Goal: Information Seeking & Learning: Learn about a topic

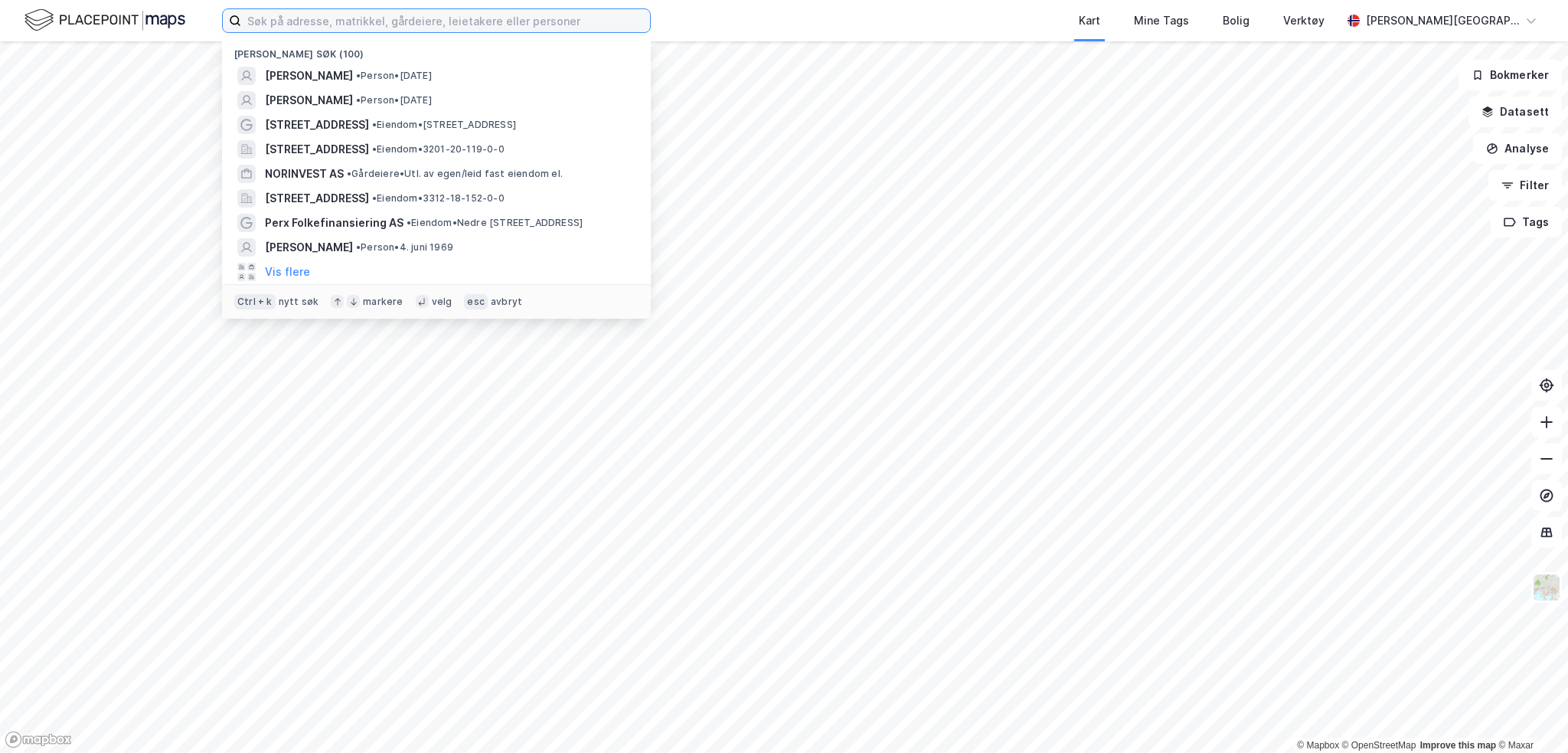
click at [353, 18] on input at bounding box center [445, 20] width 409 height 23
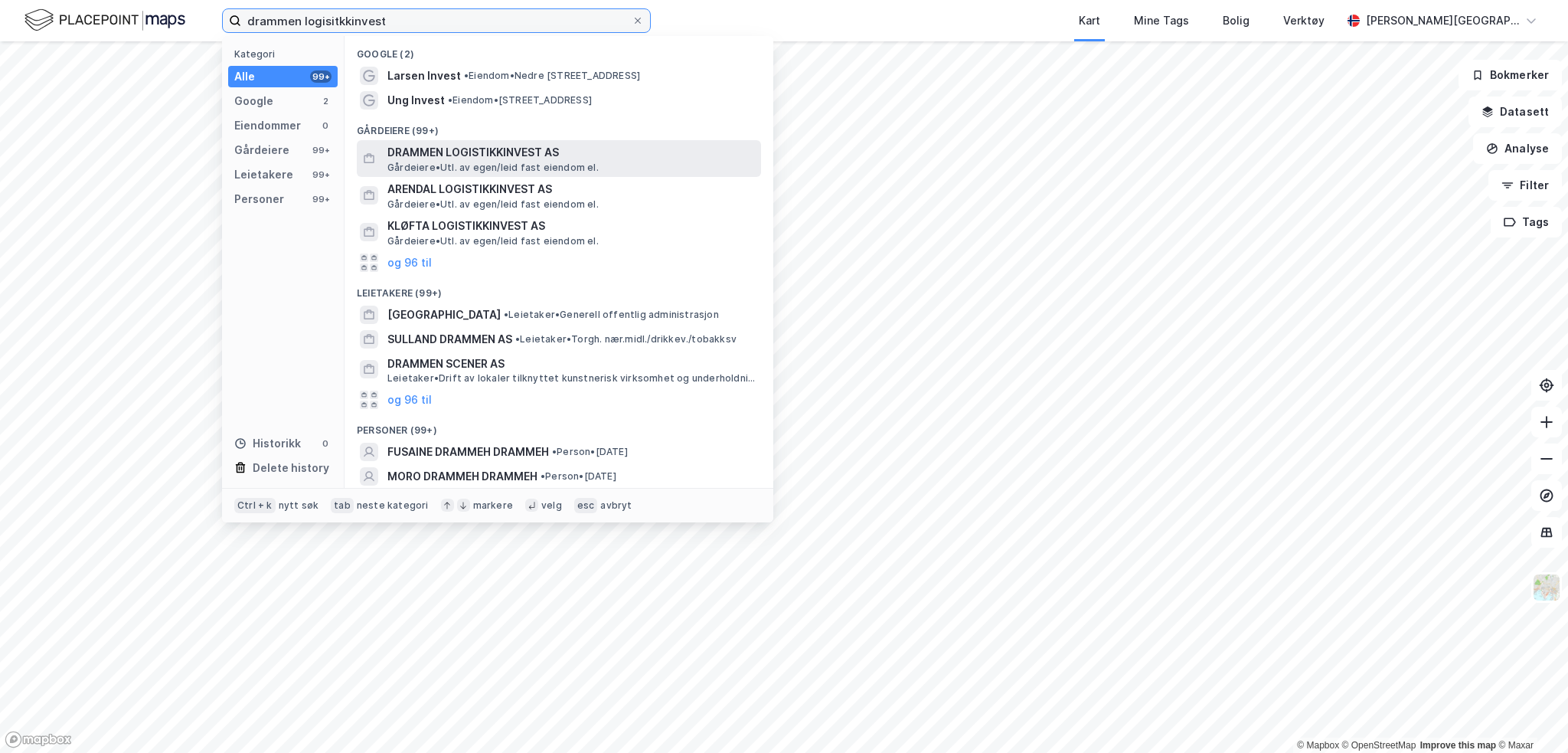
type input "drammen logisitkkinvest"
click at [539, 152] on span "DRAMMEN LOGISTIKKINVEST AS" at bounding box center [572, 153] width 368 height 18
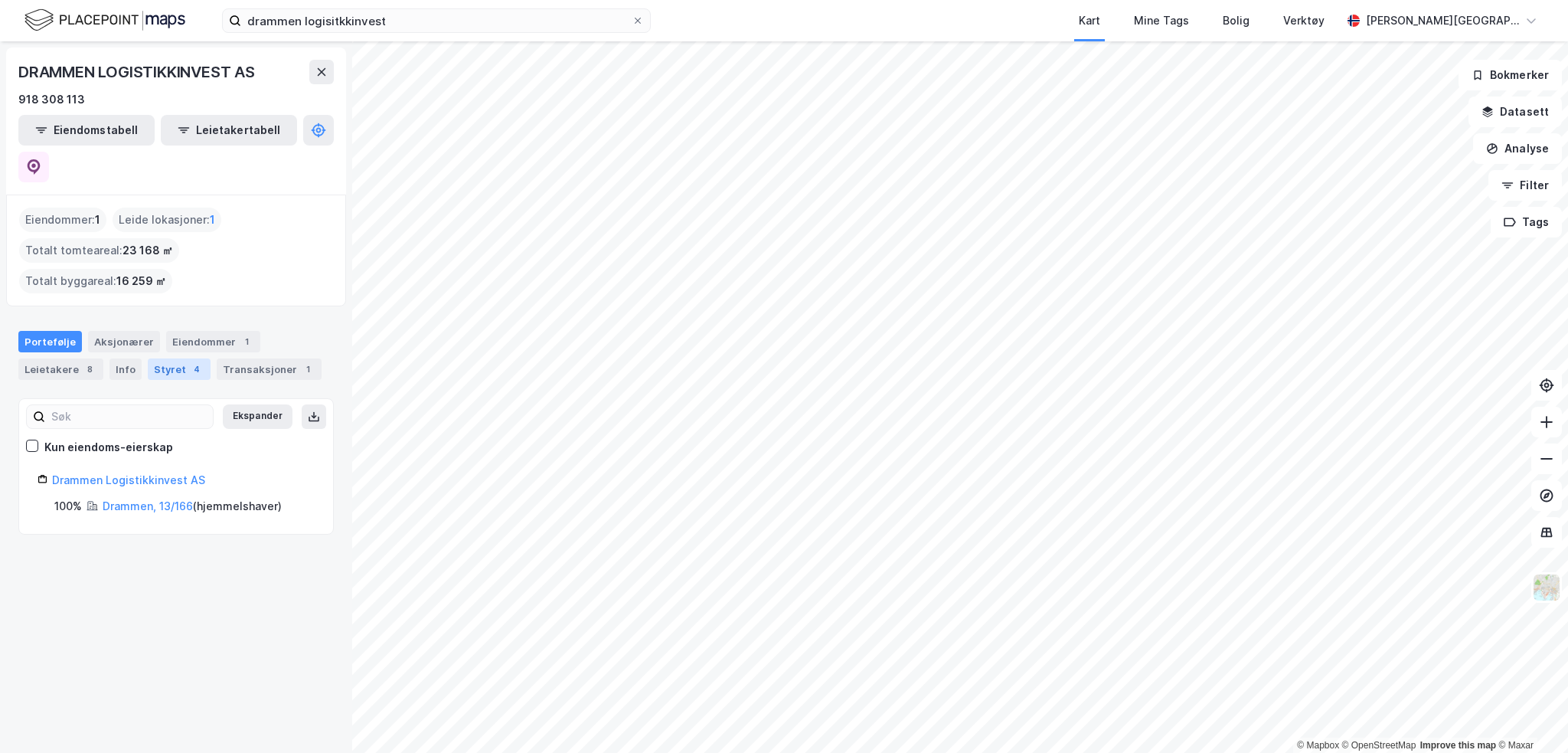
click at [153, 358] on div "Styret 4" at bounding box center [179, 369] width 63 height 22
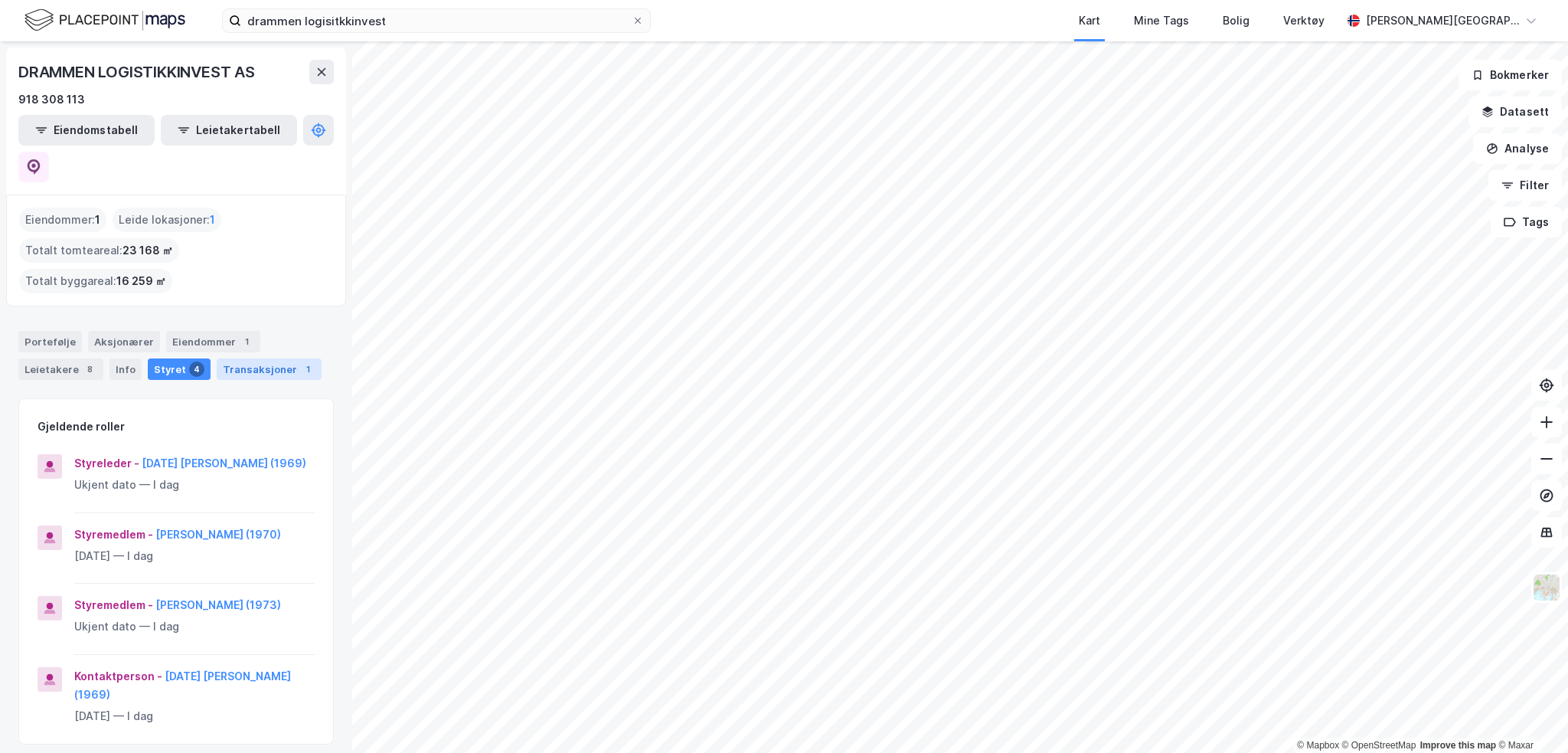
click at [269, 358] on div "Transaksjoner 1" at bounding box center [269, 369] width 105 height 22
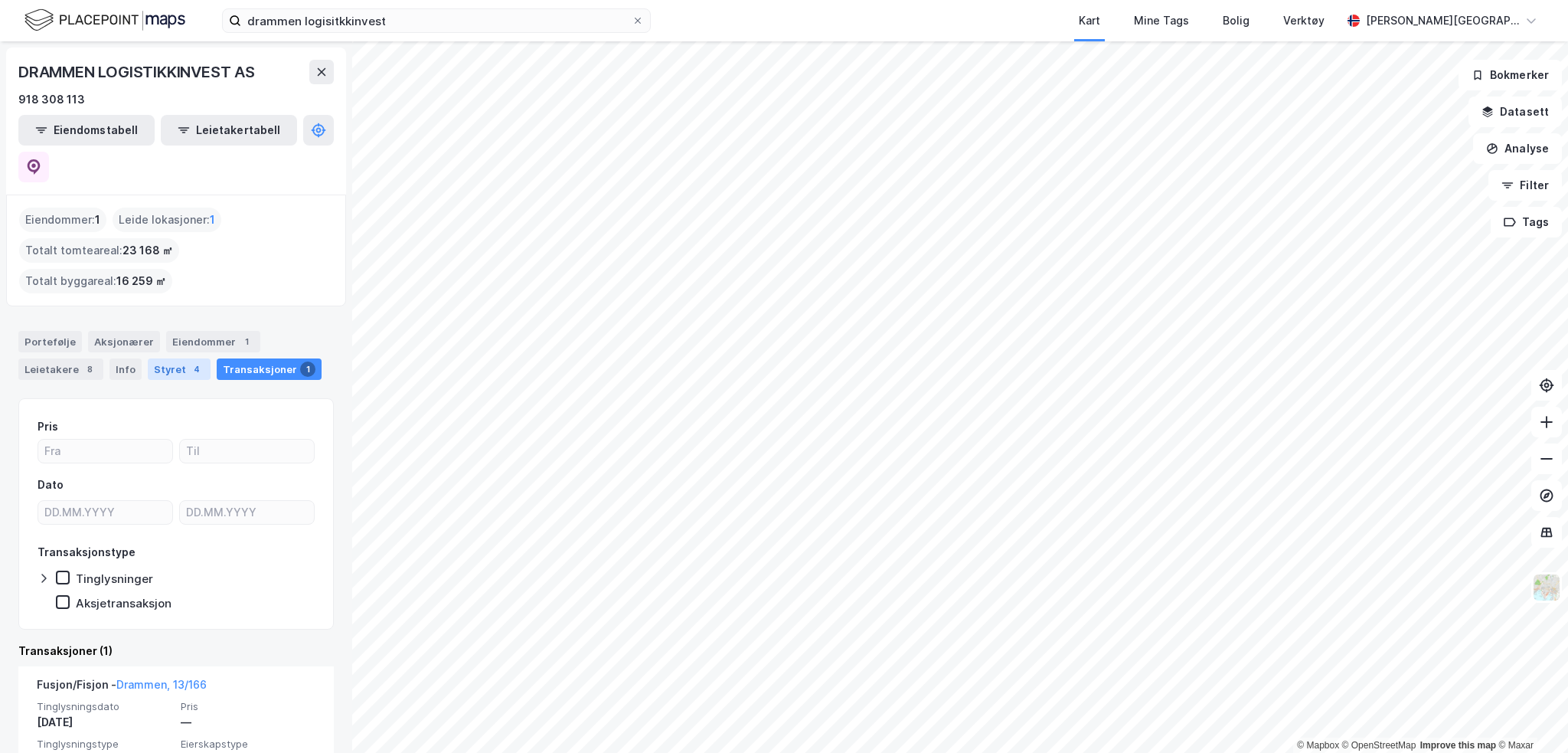
click at [162, 358] on div "Styret 4" at bounding box center [179, 369] width 63 height 22
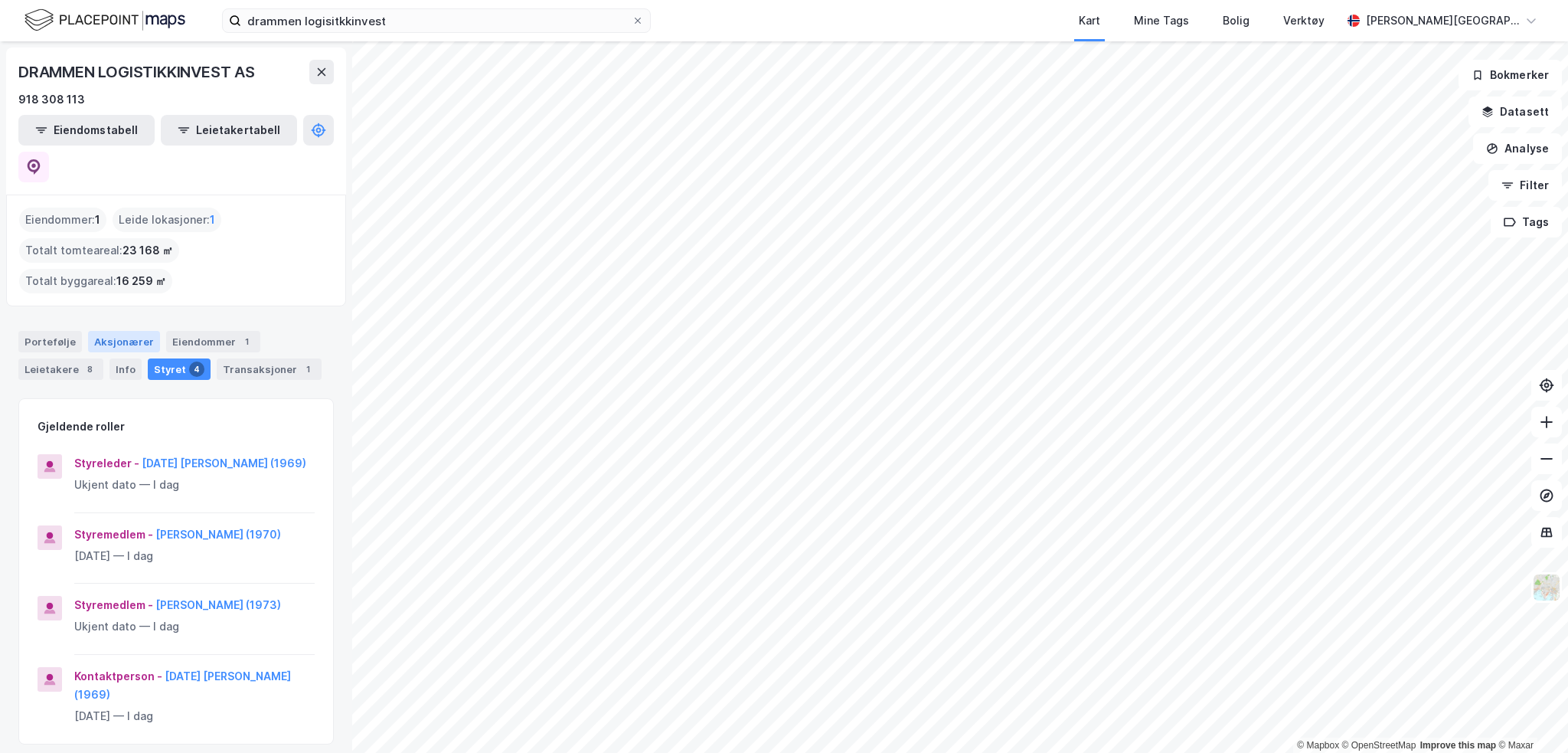
click at [107, 331] on div "Aksjonærer" at bounding box center [124, 342] width 72 height 22
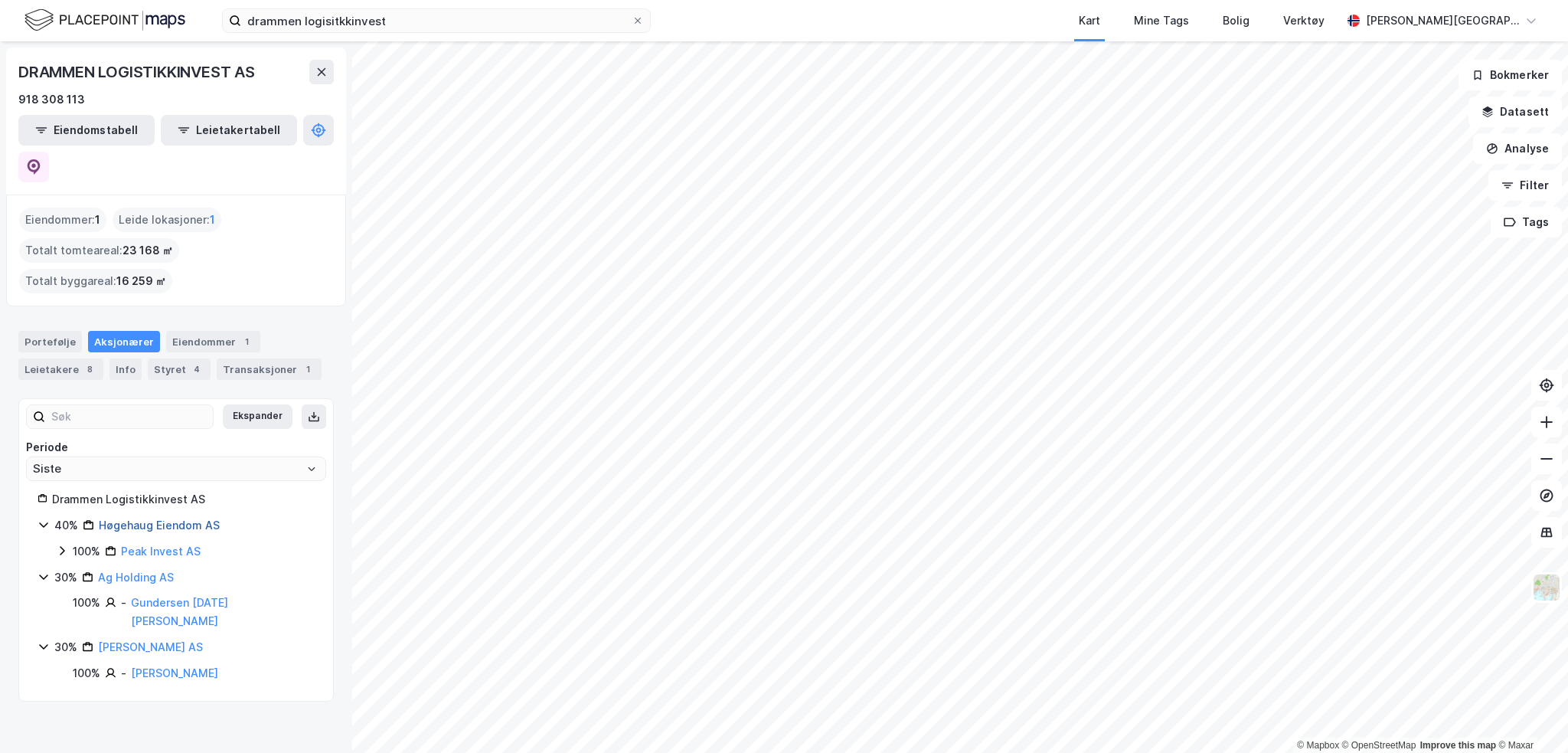
click at [204, 519] on link "Høgehaug Eiendom AS" at bounding box center [159, 526] width 121 height 13
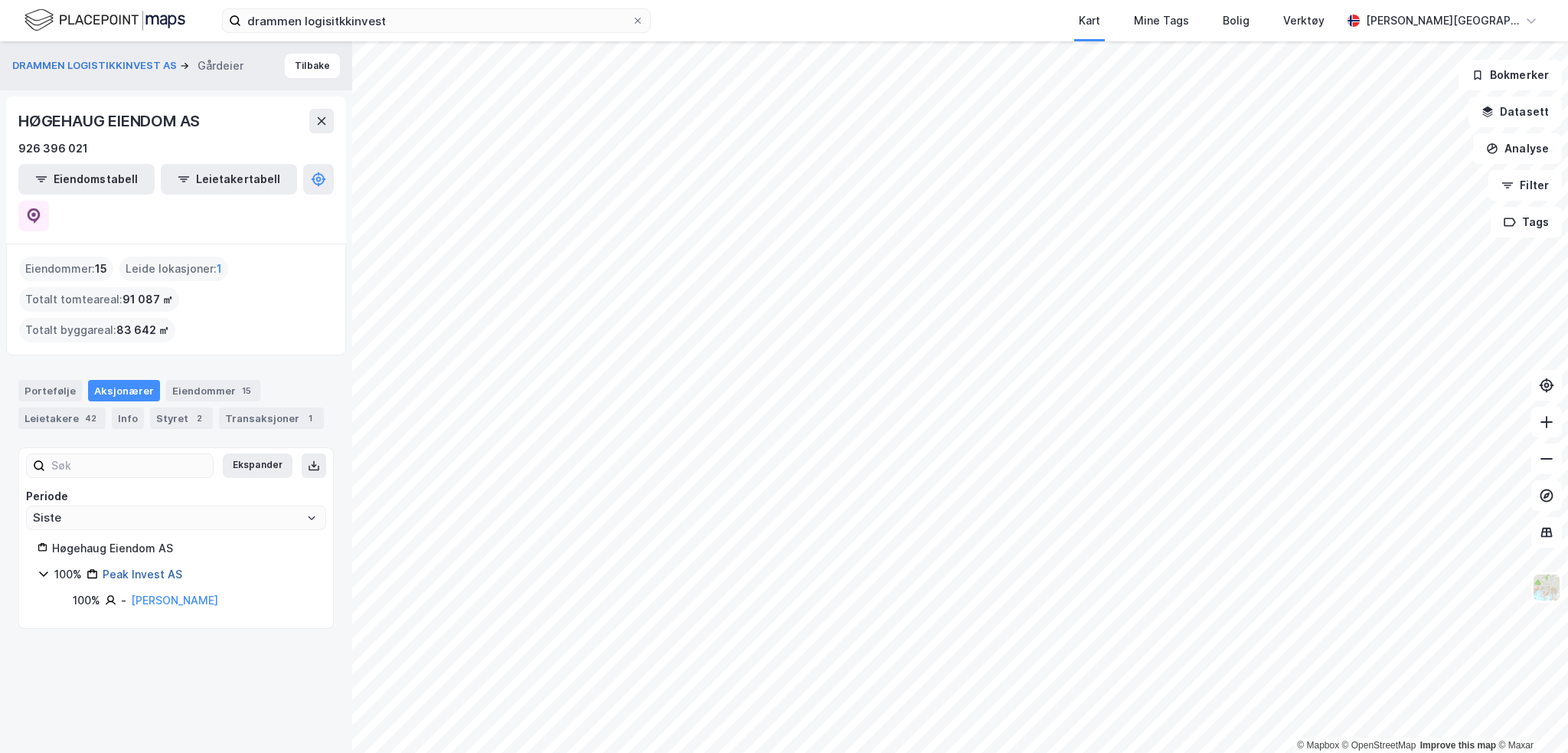
click at [171, 567] on link "Peak Invest AS" at bounding box center [142, 574] width 80 height 13
click at [81, 53] on button "DRAMMEN LOGISTIKKINVEST AS" at bounding box center [97, 55] width 168 height 15
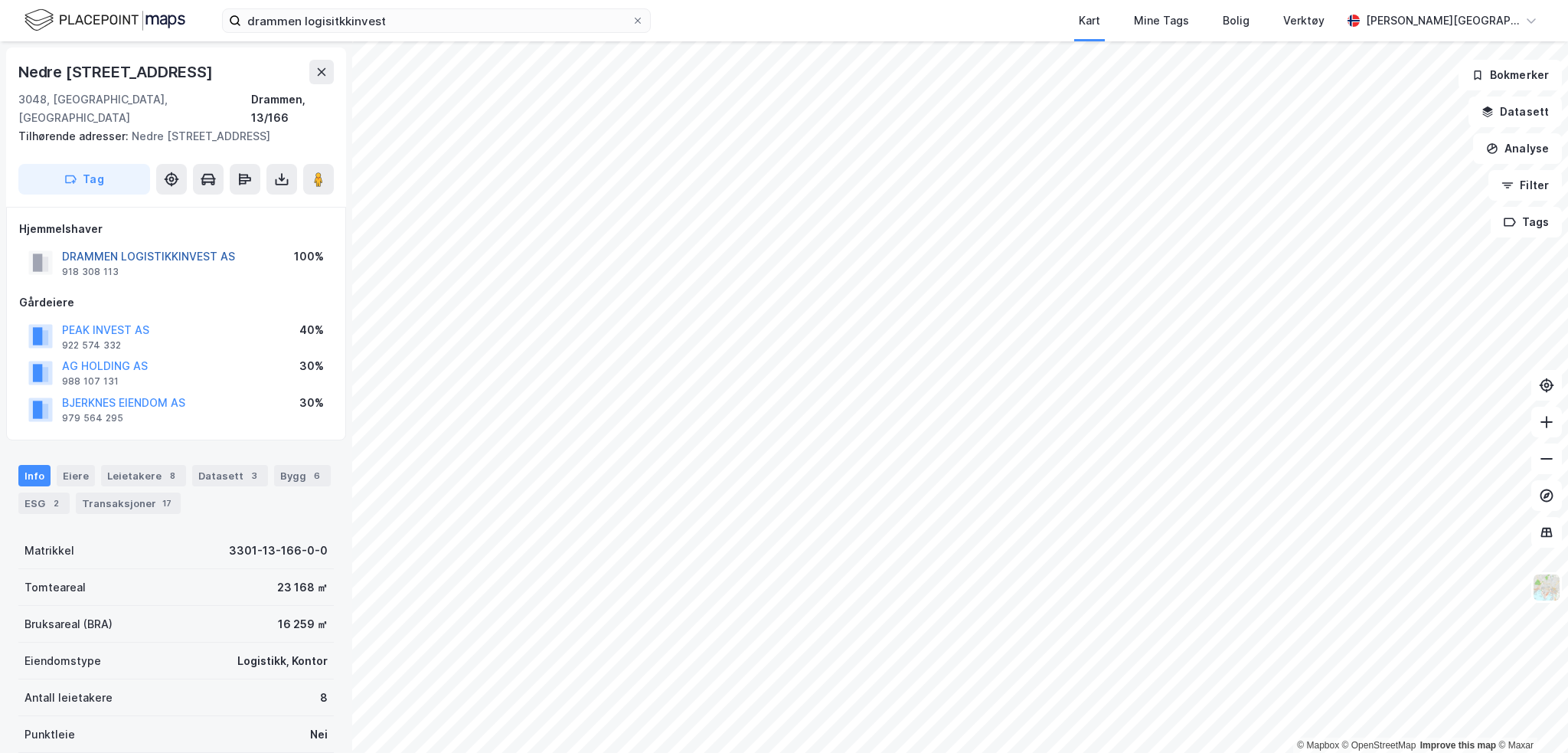
click at [0, 0] on button "DRAMMEN LOGISTIKKINVEST AS" at bounding box center [0, 0] width 0 height 0
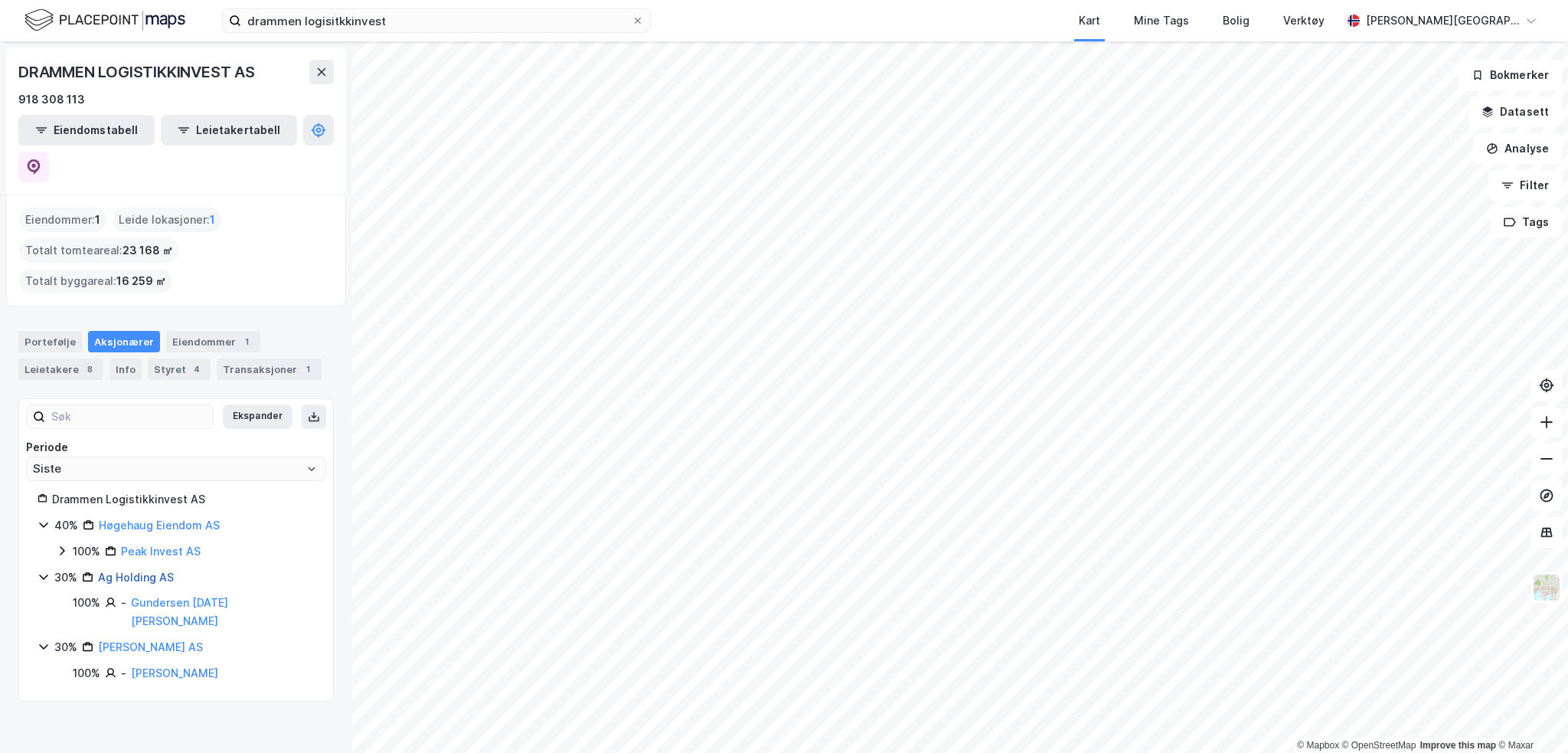
click at [132, 571] on link "Ag Holding AS" at bounding box center [136, 578] width 76 height 13
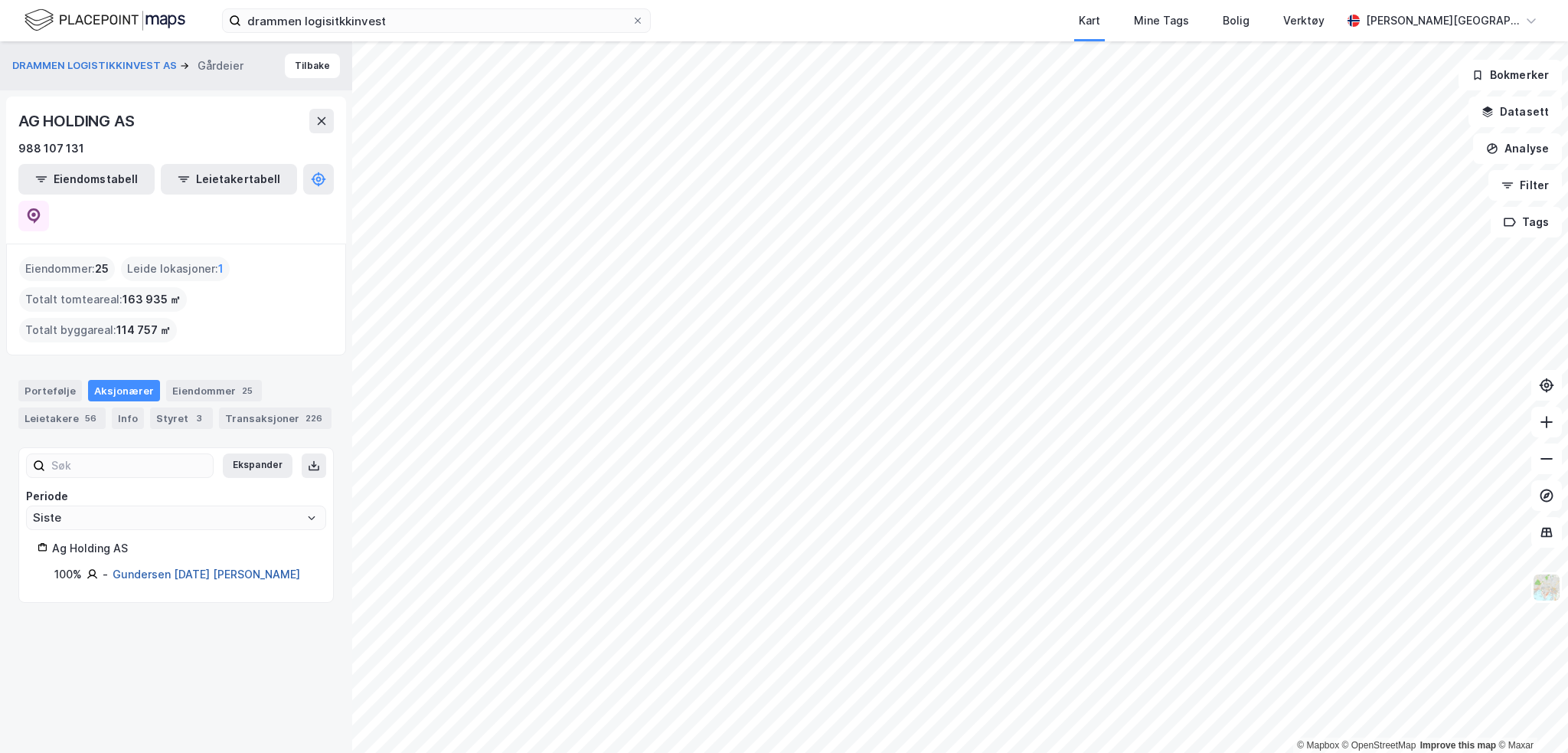
click at [189, 567] on link "Gundersen [DATE] [PERSON_NAME]" at bounding box center [206, 574] width 188 height 13
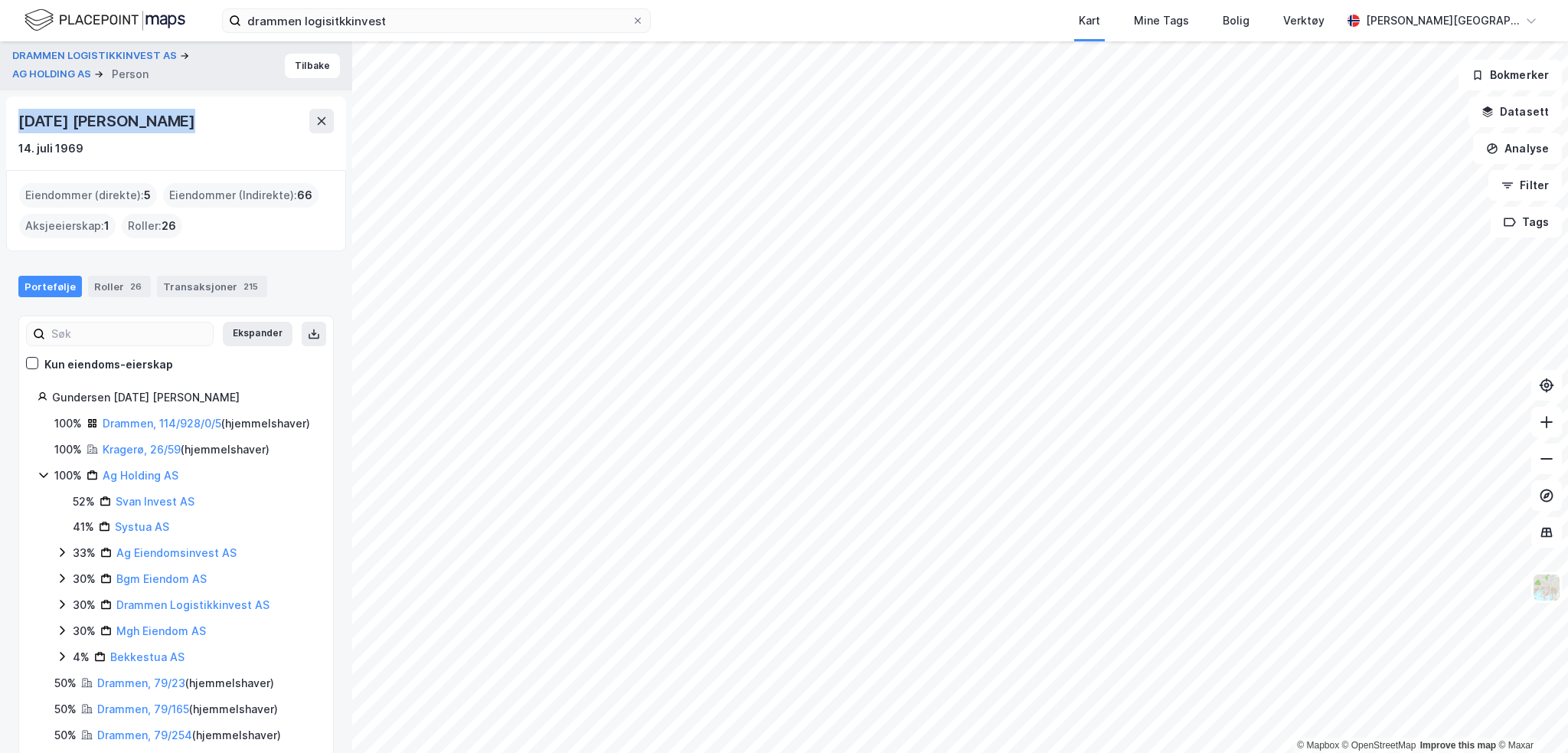
drag, startPoint x: 19, startPoint y: 125, endPoint x: 184, endPoint y: 127, distance: 165.0
click at [184, 127] on div "[DATE] [PERSON_NAME]" at bounding box center [108, 121] width 180 height 24
copy div "[DATE] [PERSON_NAME]"
